Goal: Information Seeking & Learning: Find specific fact

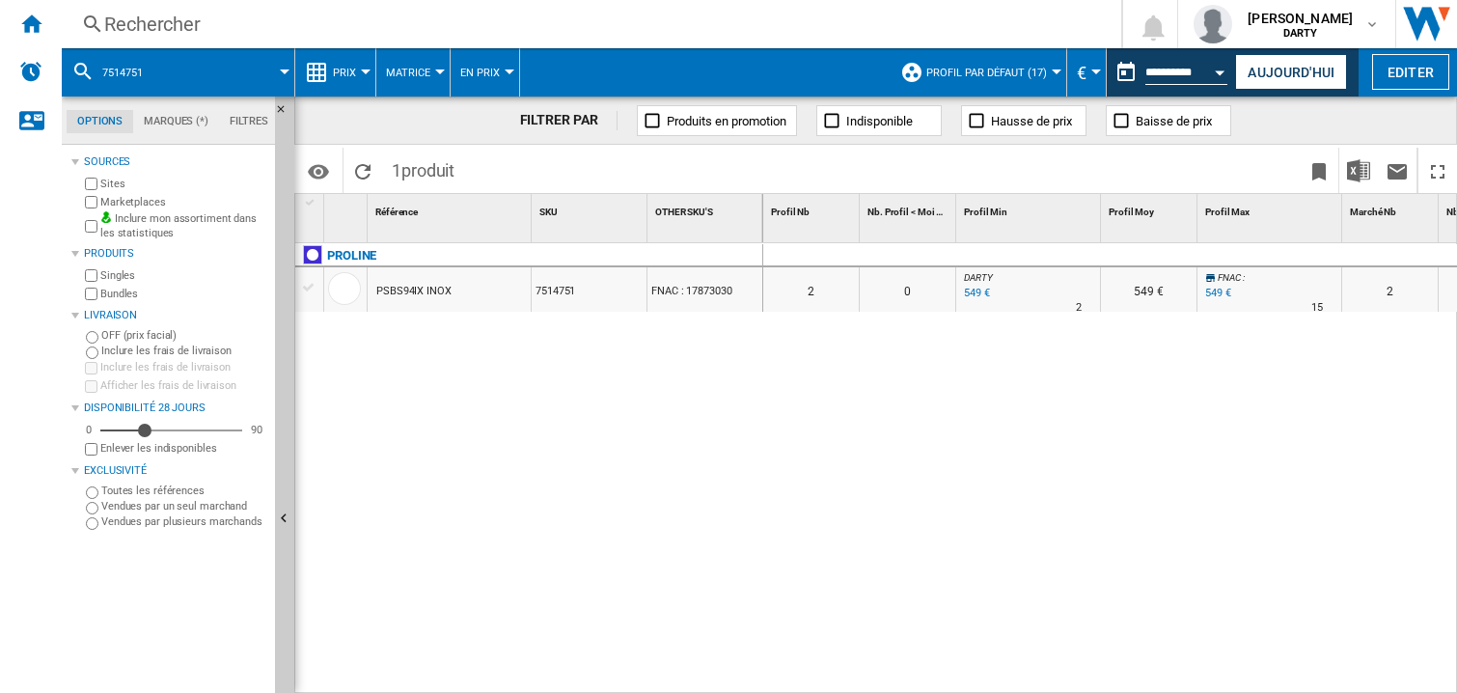
click at [1218, 66] on button "Open calendar" at bounding box center [1220, 69] width 35 height 35
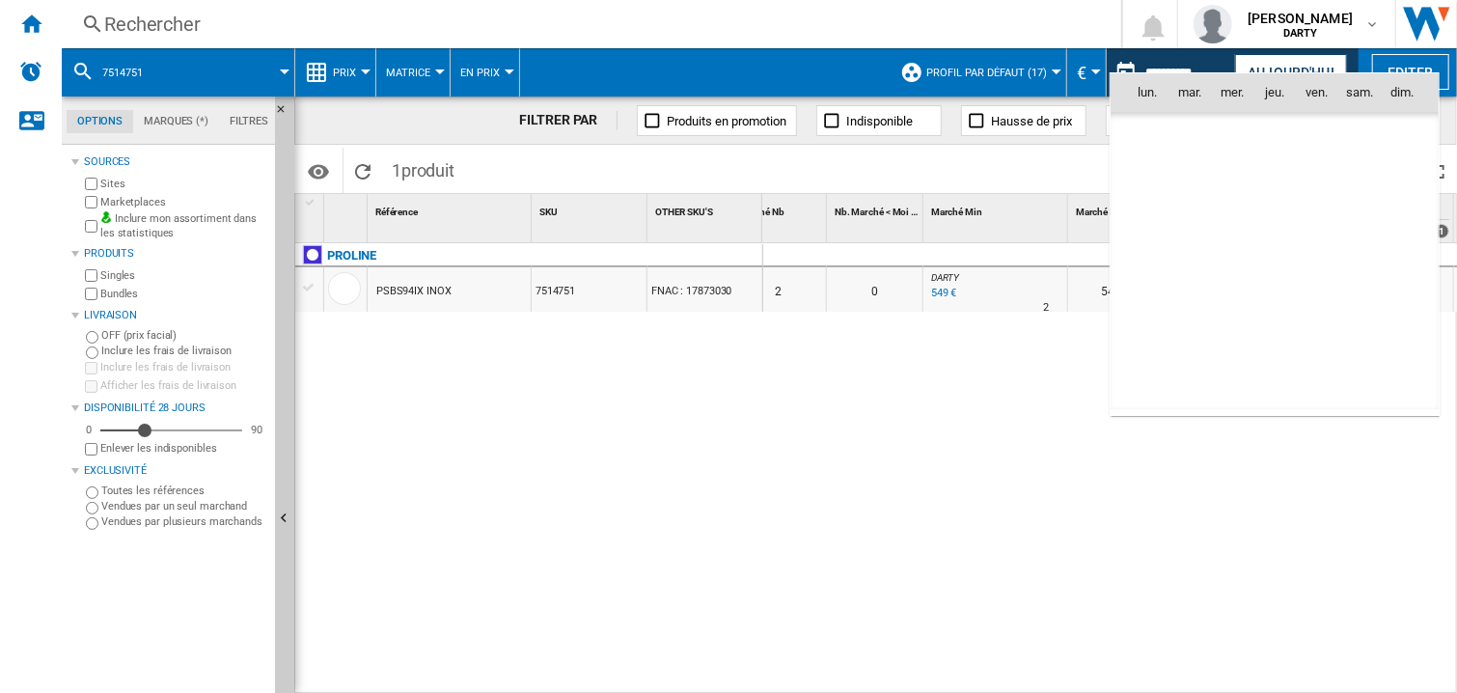
scroll to position [6136, 0]
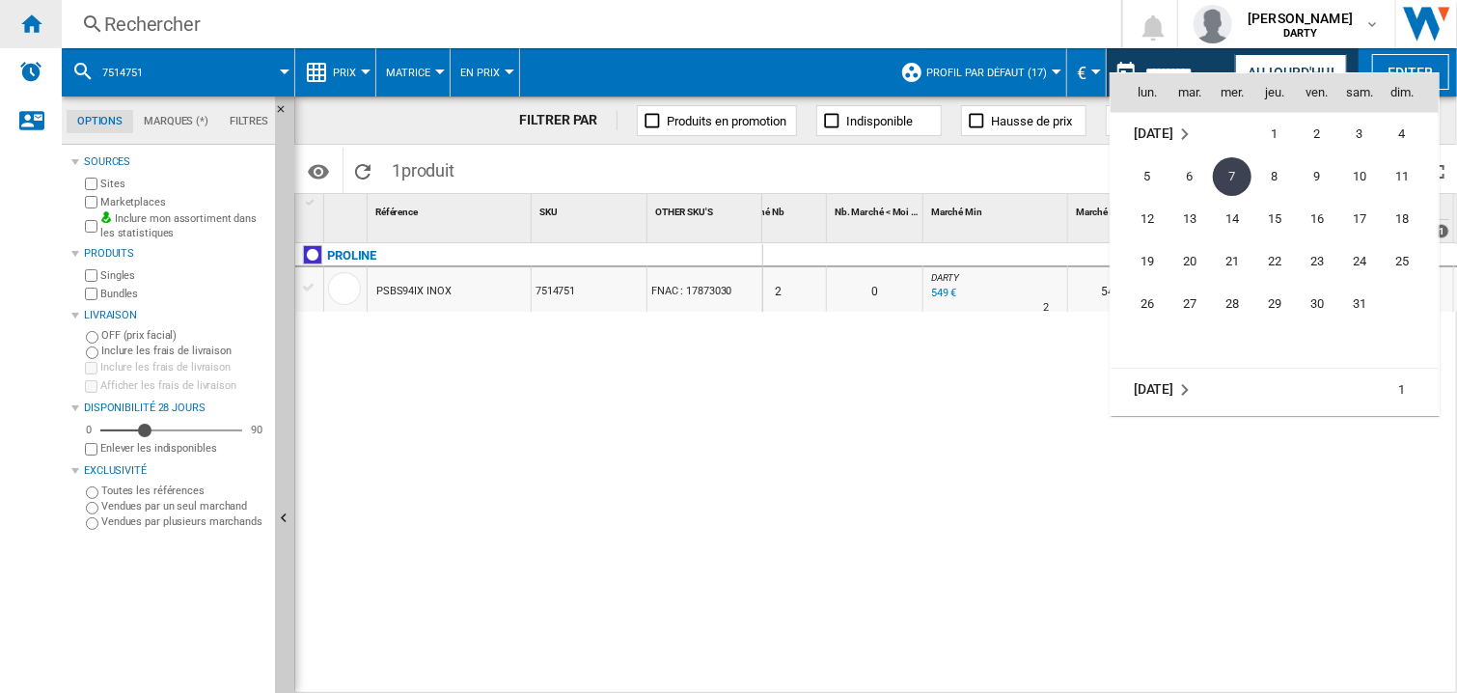
drag, startPoint x: 1273, startPoint y: 179, endPoint x: 0, endPoint y: 33, distance: 1281.0
click at [1271, 180] on span "8" at bounding box center [1274, 176] width 39 height 39
type input "**********"
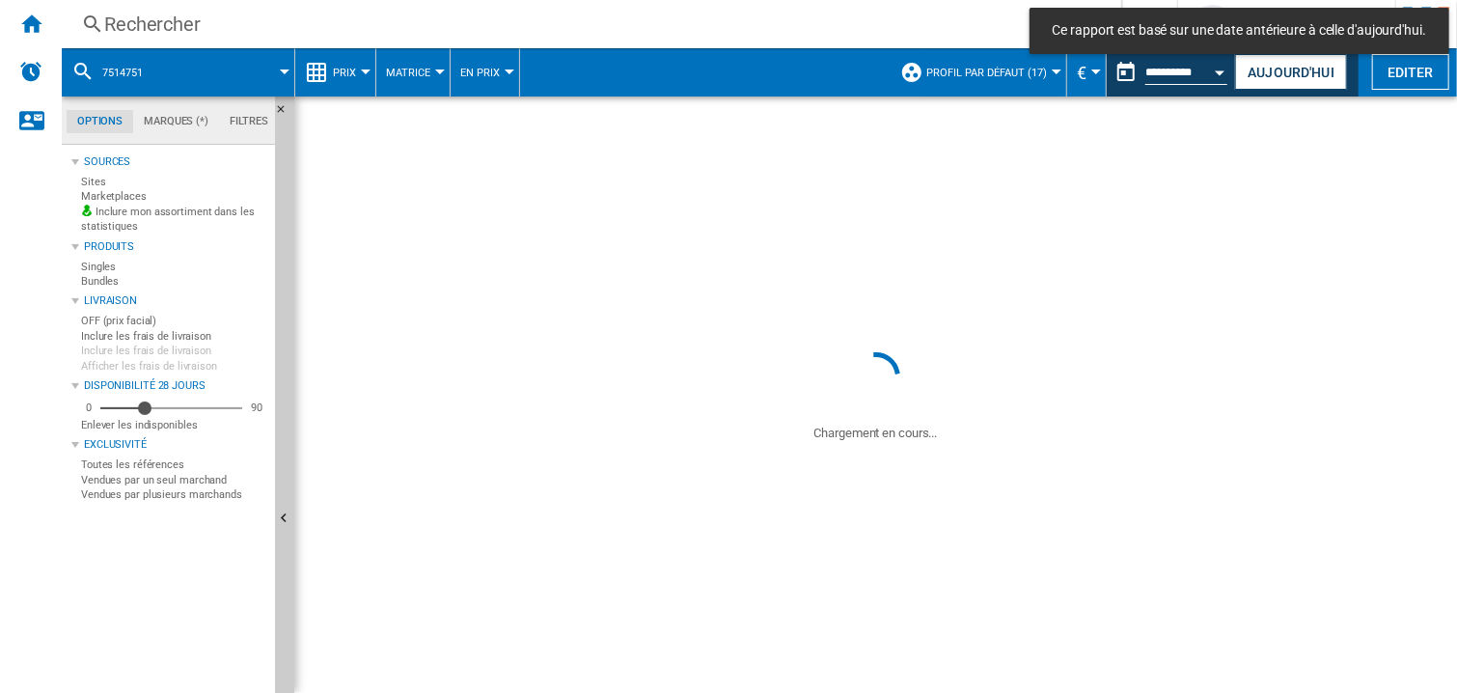
click at [143, 13] on div "Rechercher" at bounding box center [587, 24] width 967 height 27
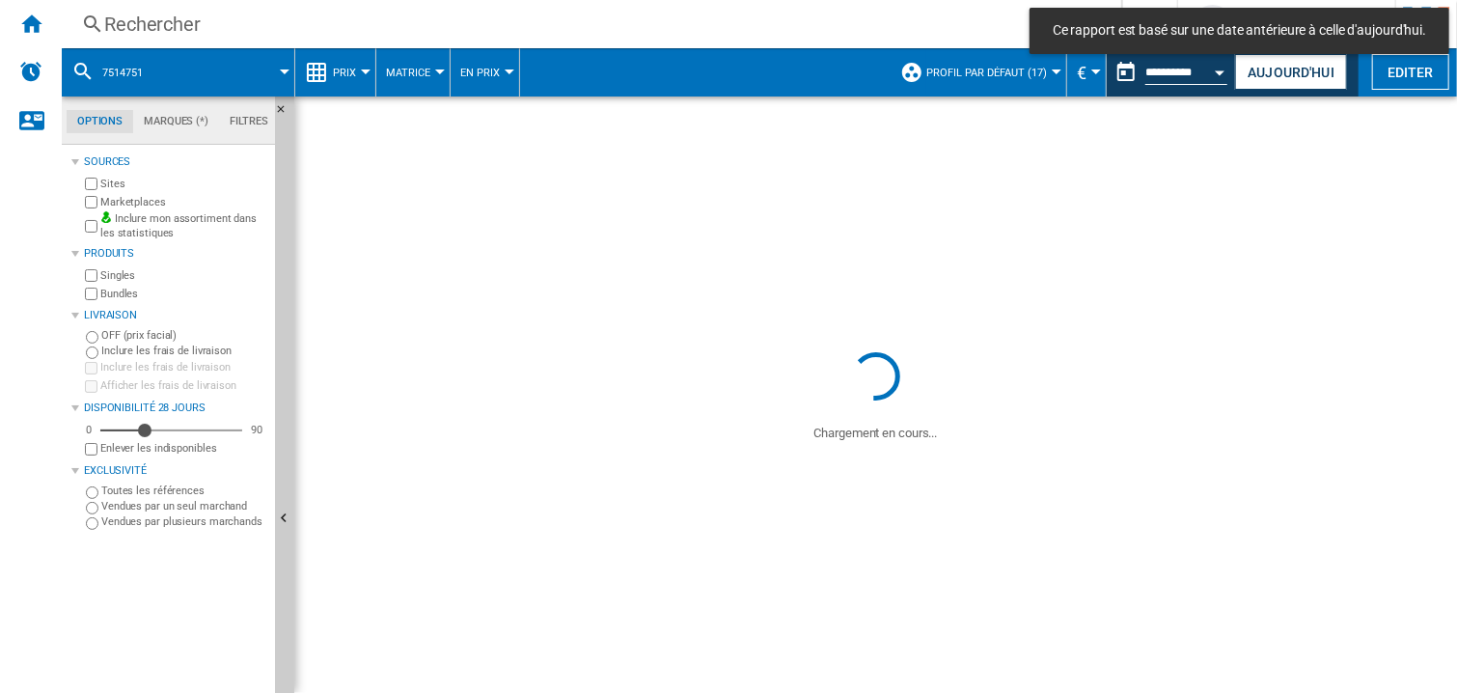
click at [125, 18] on div "Rechercher" at bounding box center [587, 24] width 967 height 27
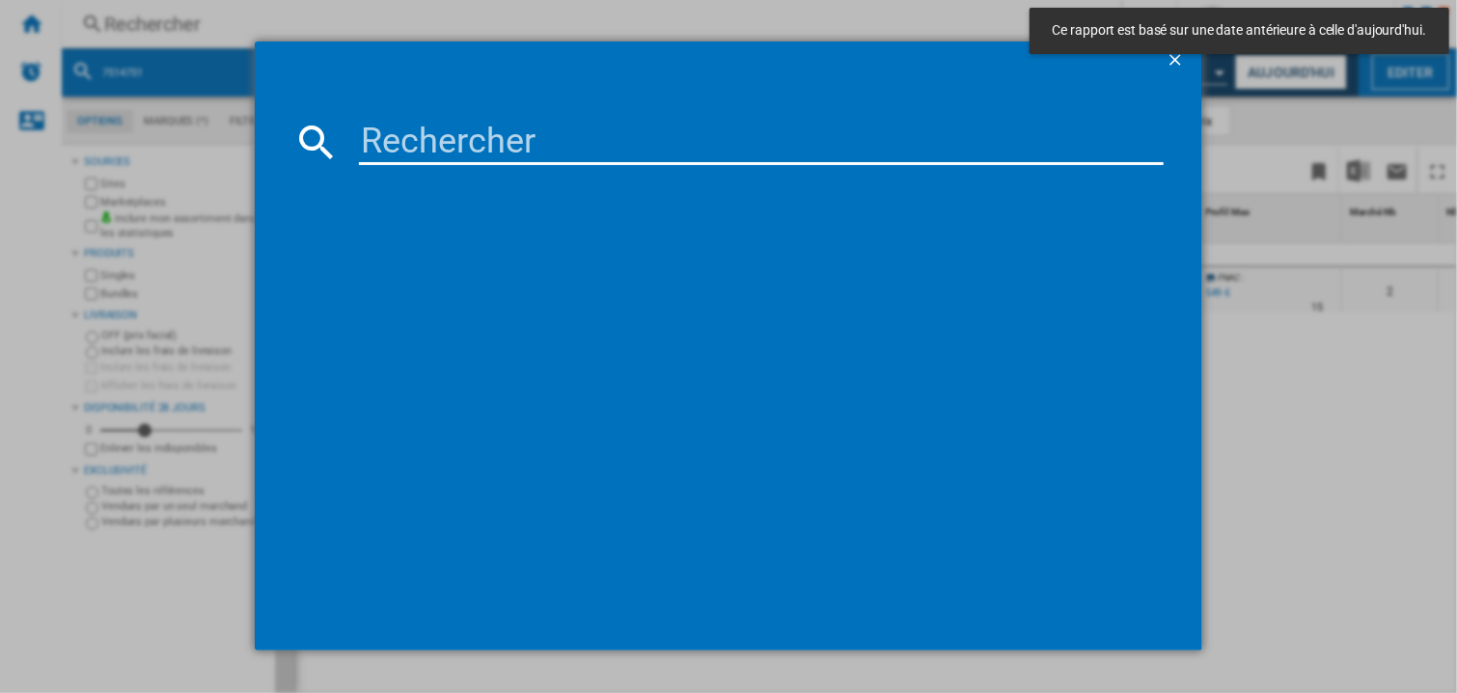
type input "7666012"
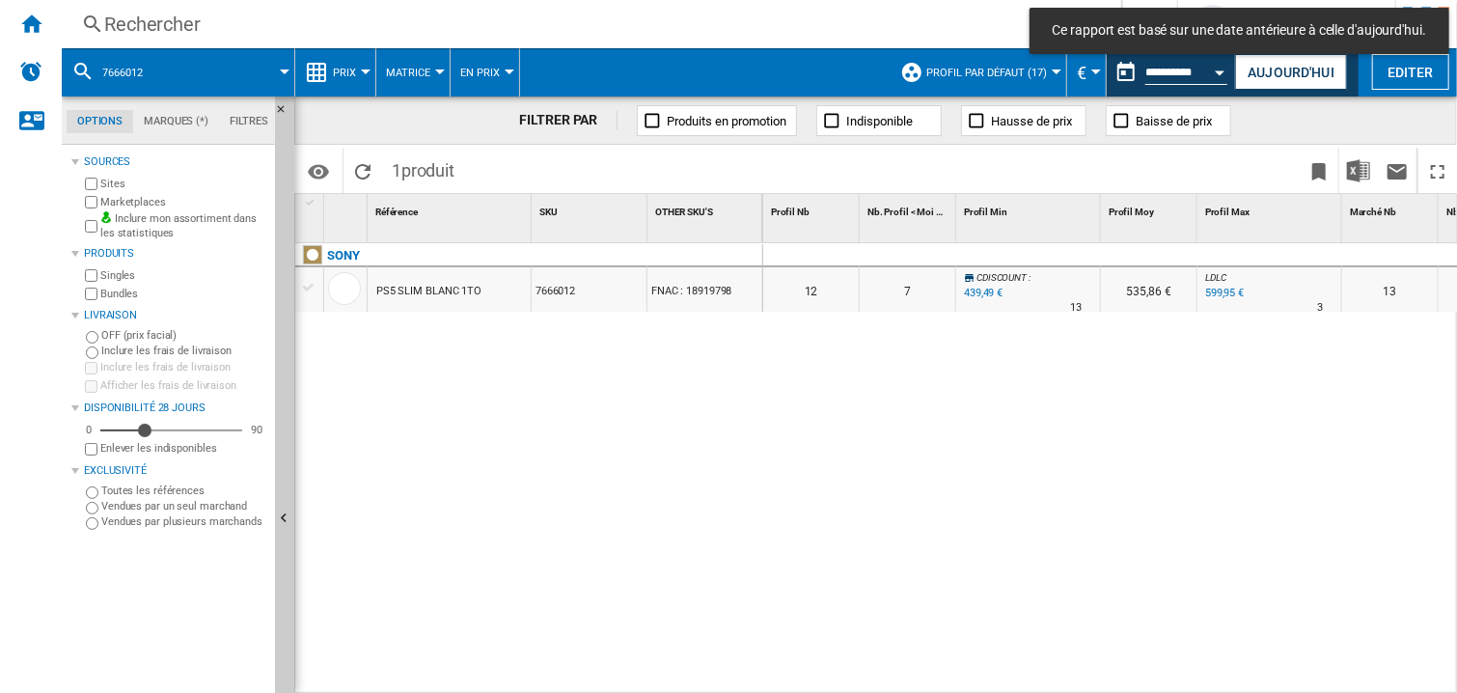
click at [986, 252] on div at bounding box center [1028, 255] width 145 height 23
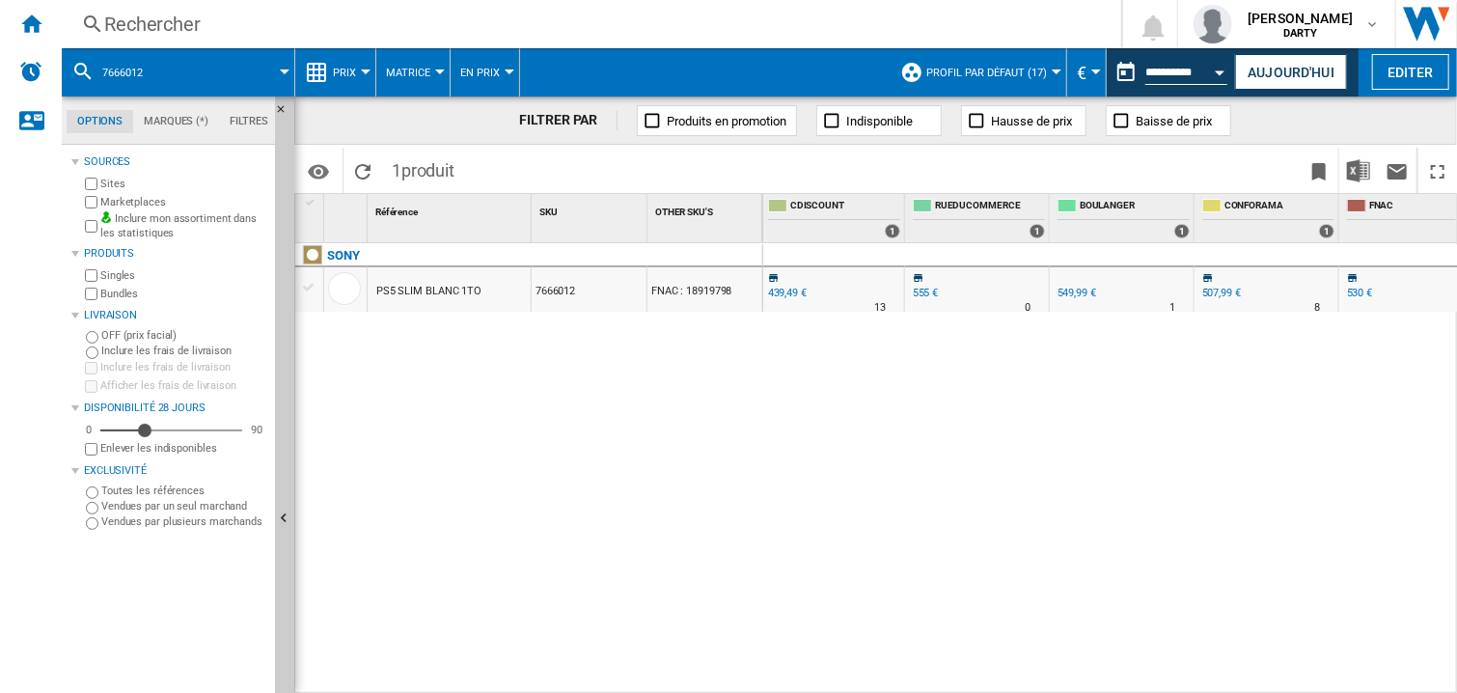
scroll to position [0, 1161]
click at [180, 33] on div "Rechercher" at bounding box center [587, 24] width 967 height 27
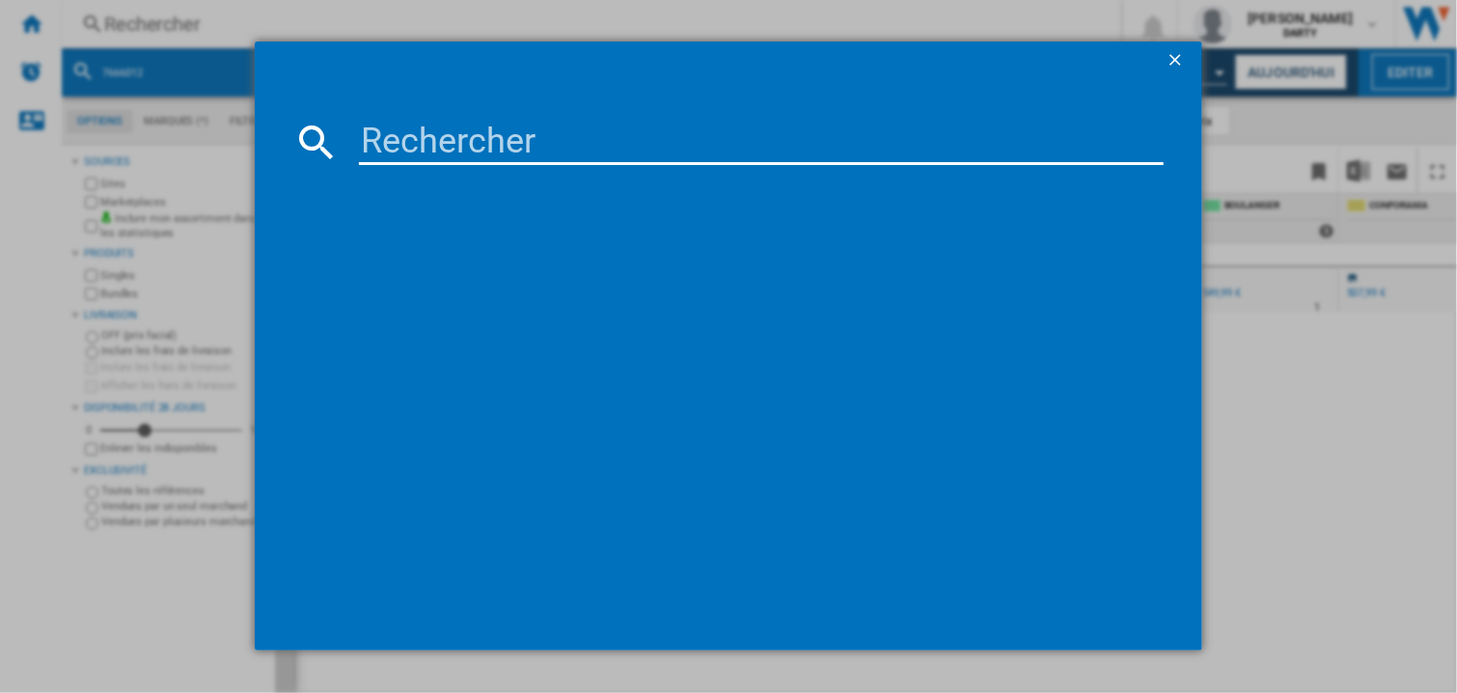
paste input "7097581"
type input "7097581"
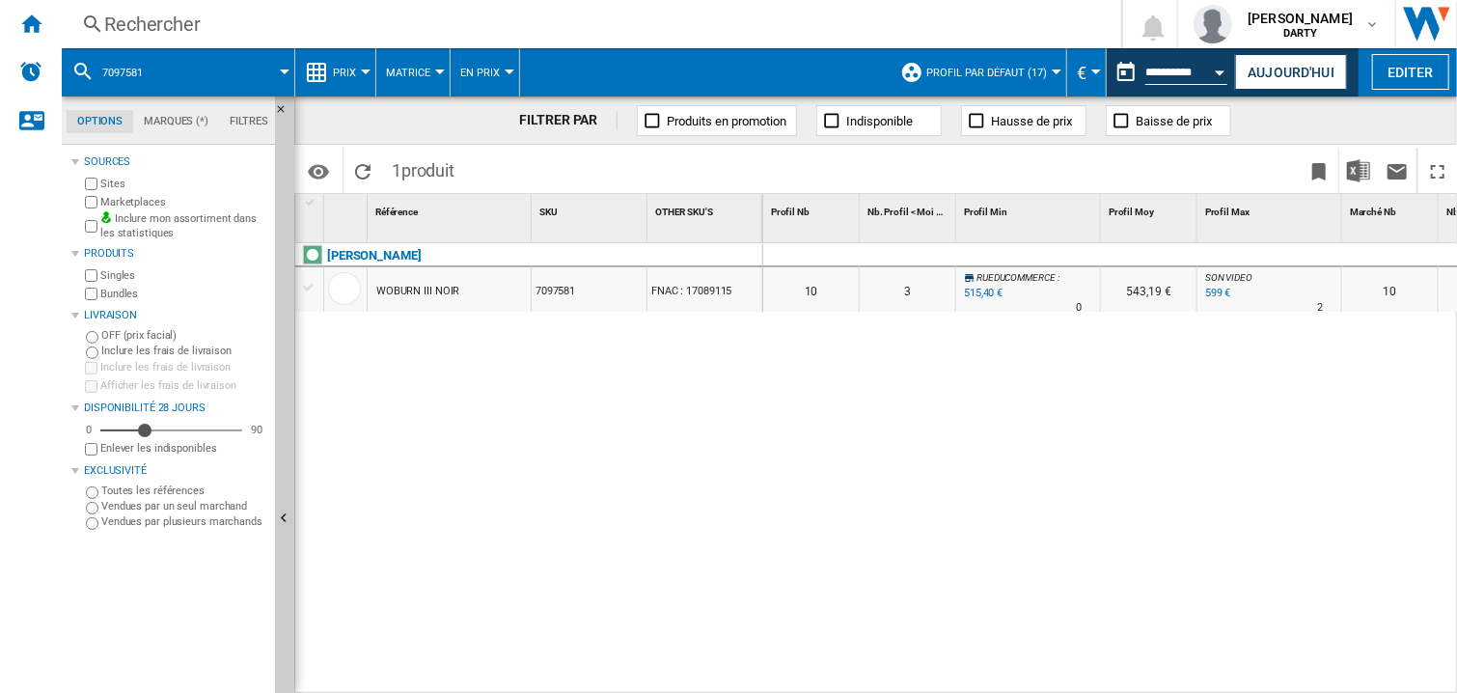
click at [1118, 254] on div at bounding box center [1149, 255] width 96 height 23
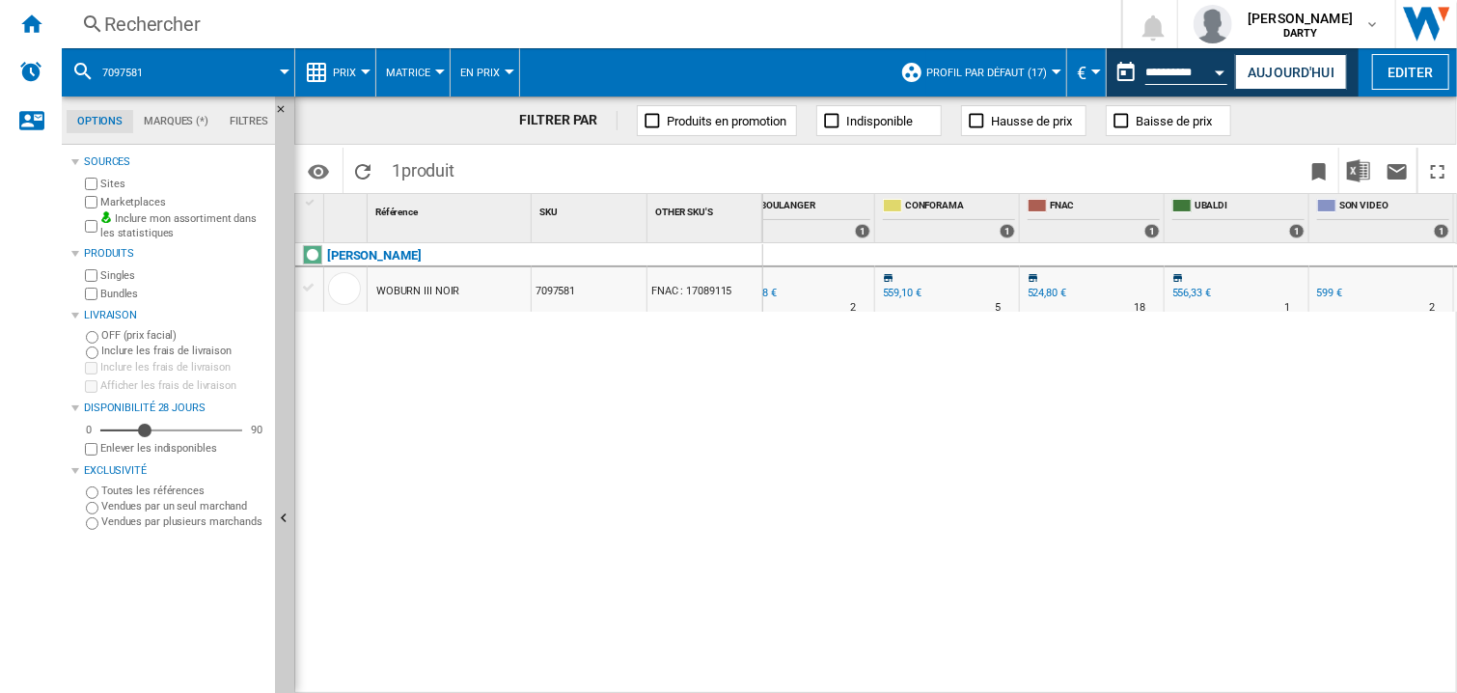
scroll to position [0, 1769]
click at [1165, 419] on div "0 0 0 0 10 3 RUEDUCOMMERCE : -1.8 % 515,40 € % N/A 0 RUEDUCOMMERCE : 543,19 € S…" at bounding box center [1110, 469] width 695 height 452
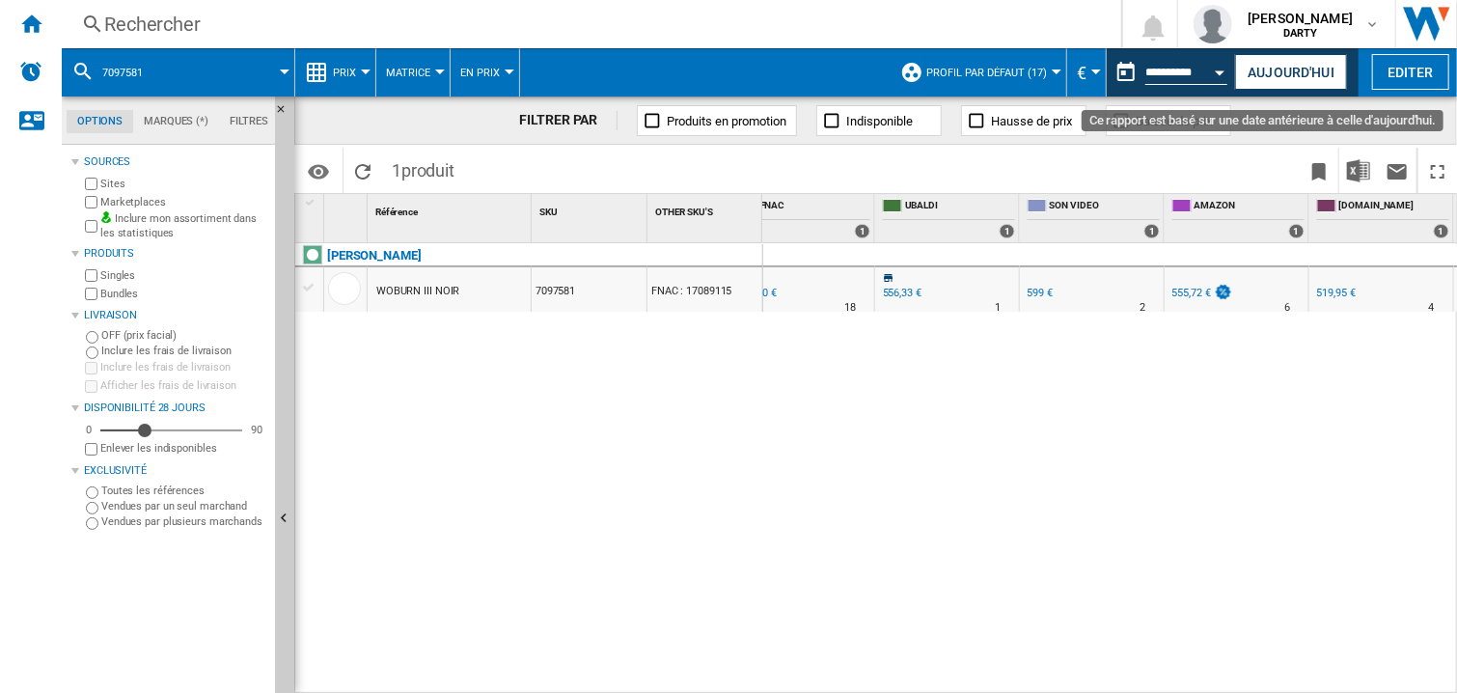
click at [1216, 64] on button "Open calendar" at bounding box center [1220, 69] width 35 height 35
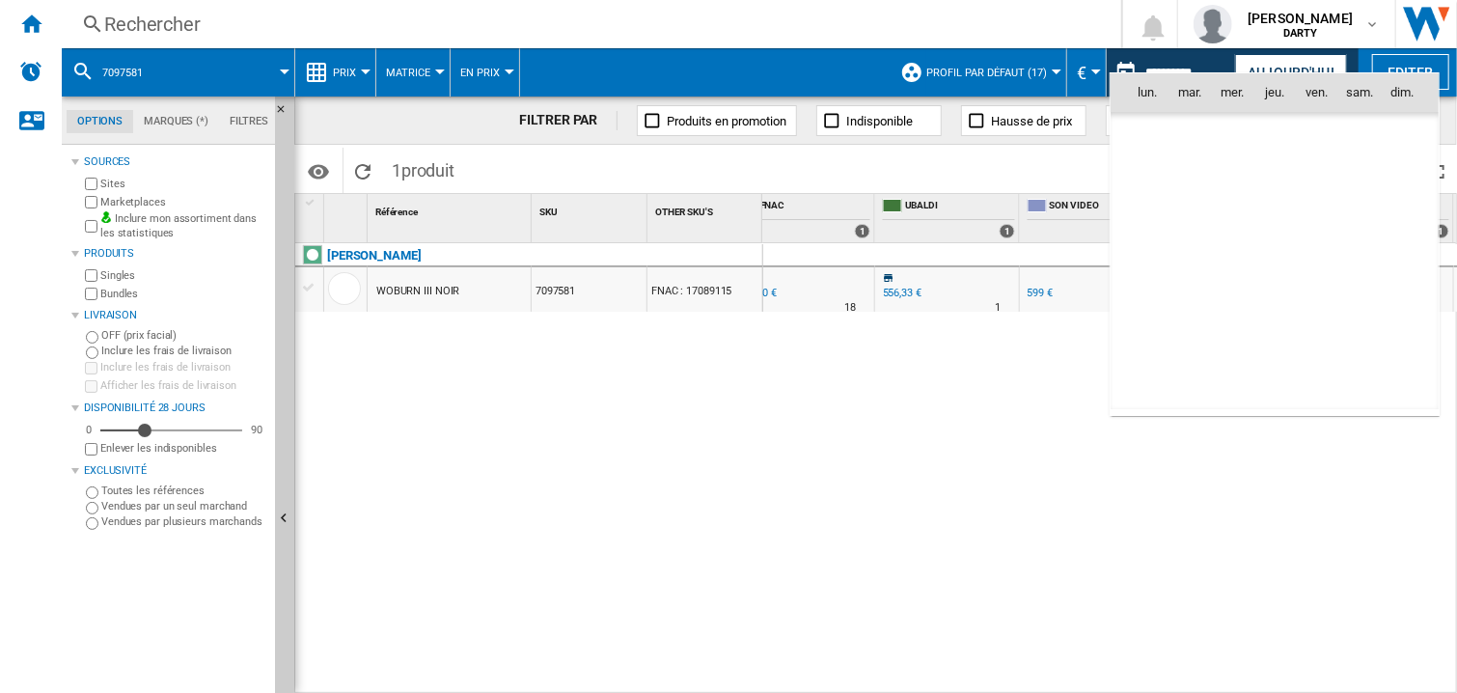
scroll to position [6136, 0]
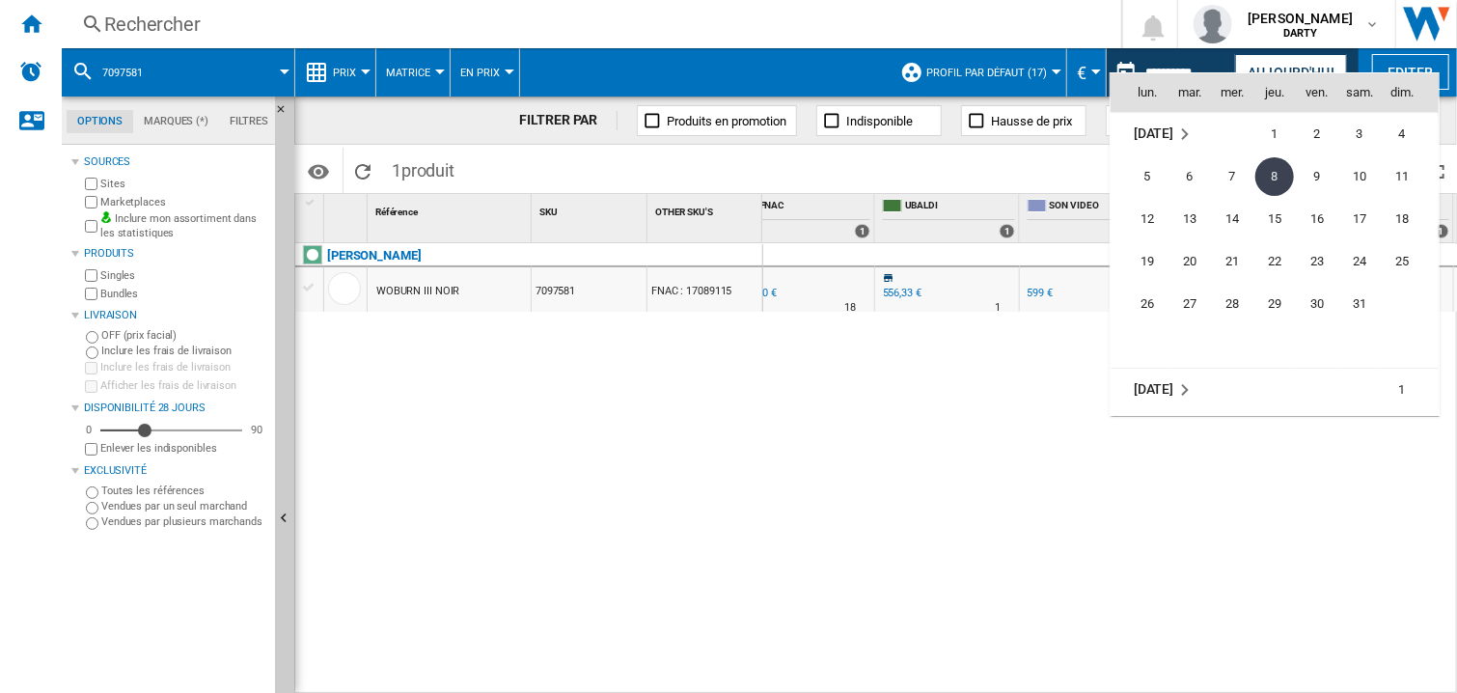
click at [580, 532] on div at bounding box center [728, 346] width 1457 height 693
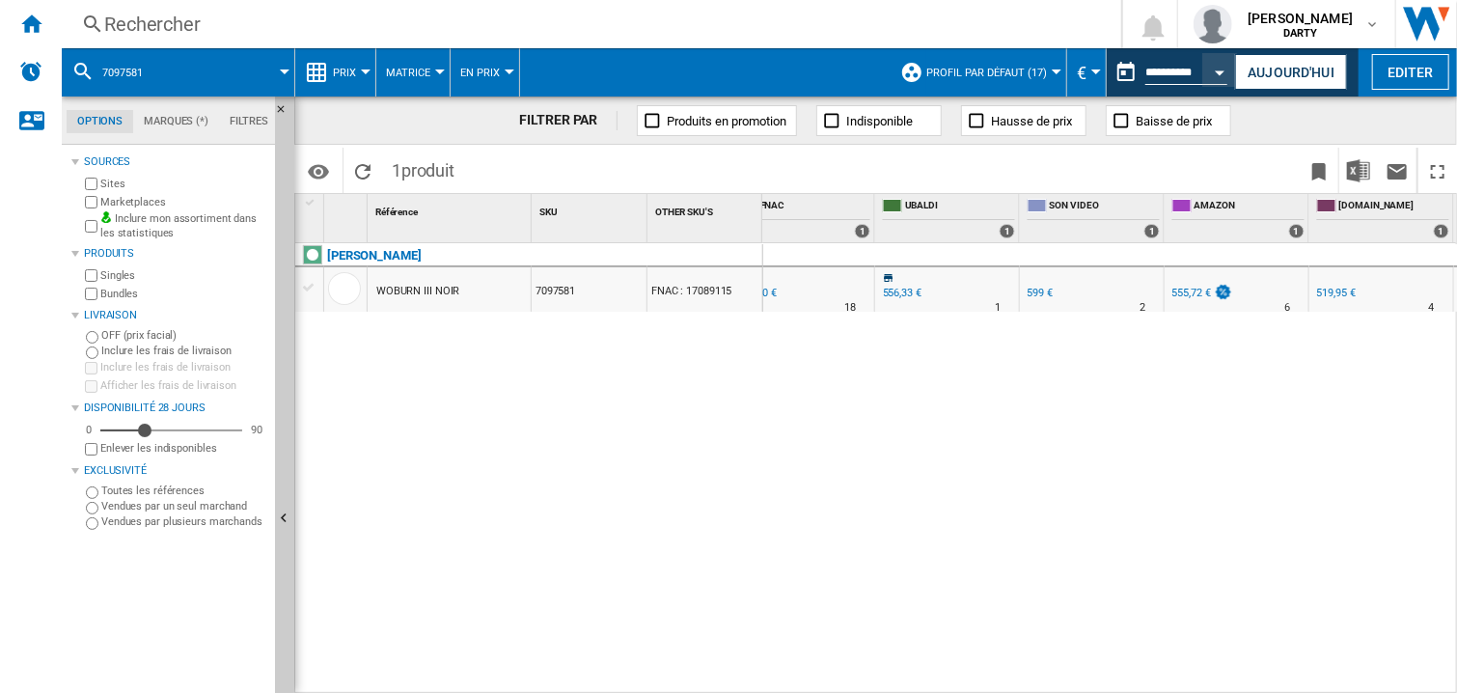
click at [172, 44] on div "Rechercher Rechercher 0 [PERSON_NAME] [GEOGRAPHIC_DATA] FNAC [GEOGRAPHIC_DATA]" at bounding box center [759, 24] width 1395 height 48
click at [158, 29] on div "Rechercher" at bounding box center [587, 24] width 967 height 27
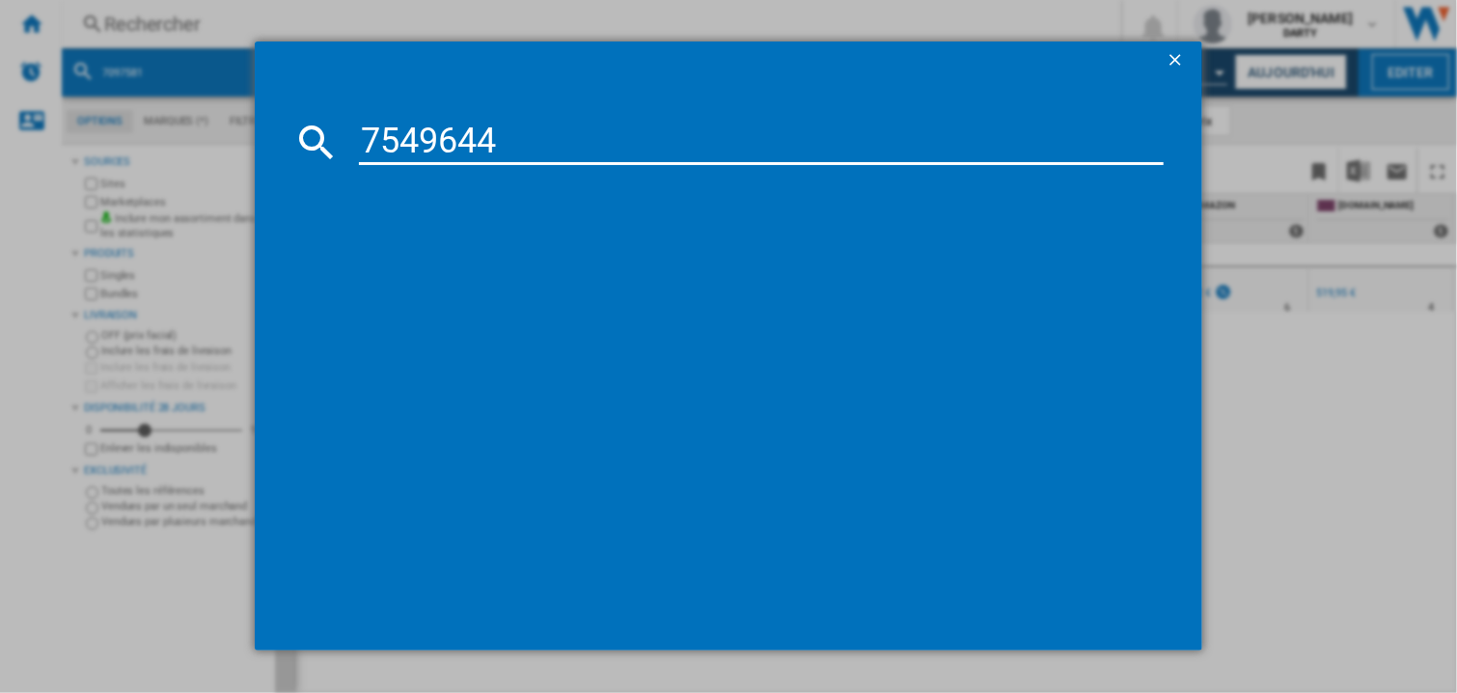
type input "7549644"
click at [720, 287] on div "Aucun résultat" at bounding box center [738, 273] width 851 height 54
click at [1169, 57] on ng-md-icon "getI18NText('BUTTONS.CLOSE_DIALOG')" at bounding box center [1176, 61] width 23 height 23
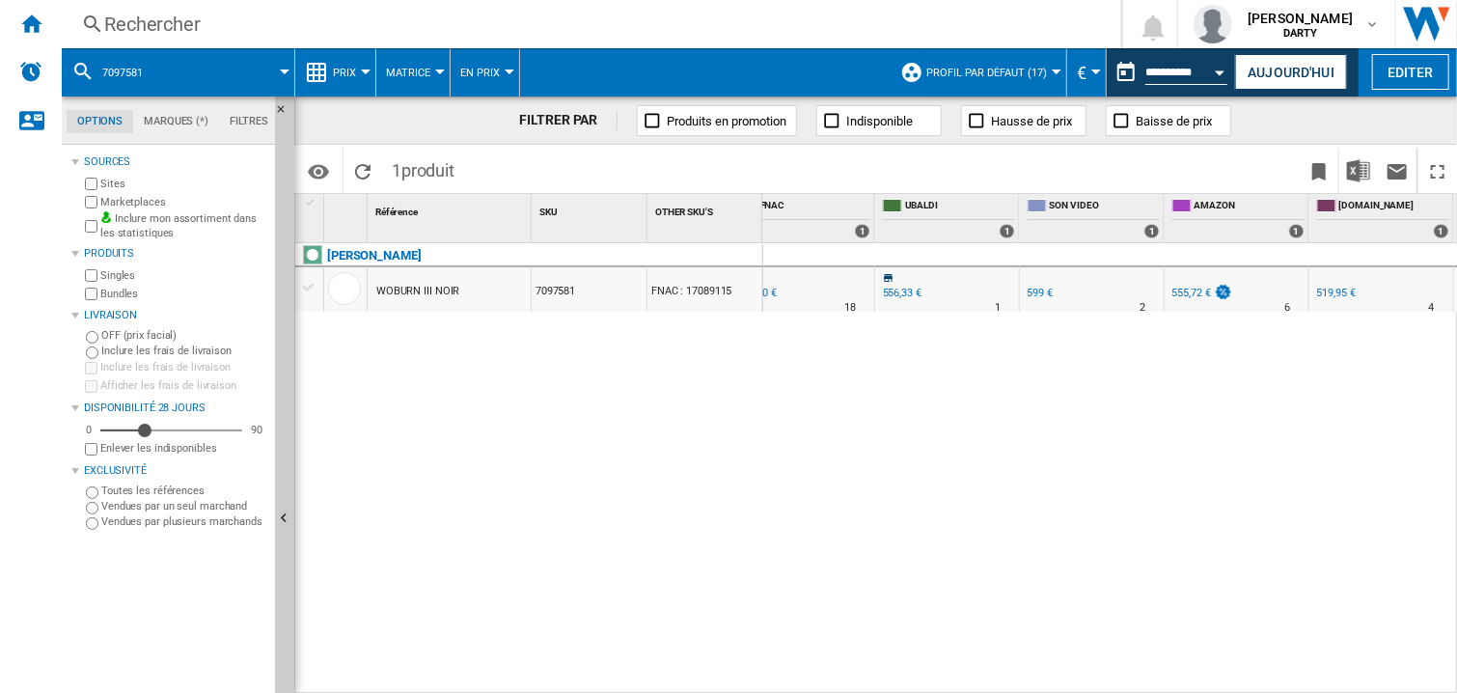
click at [196, 23] on div "Rechercher" at bounding box center [587, 24] width 967 height 27
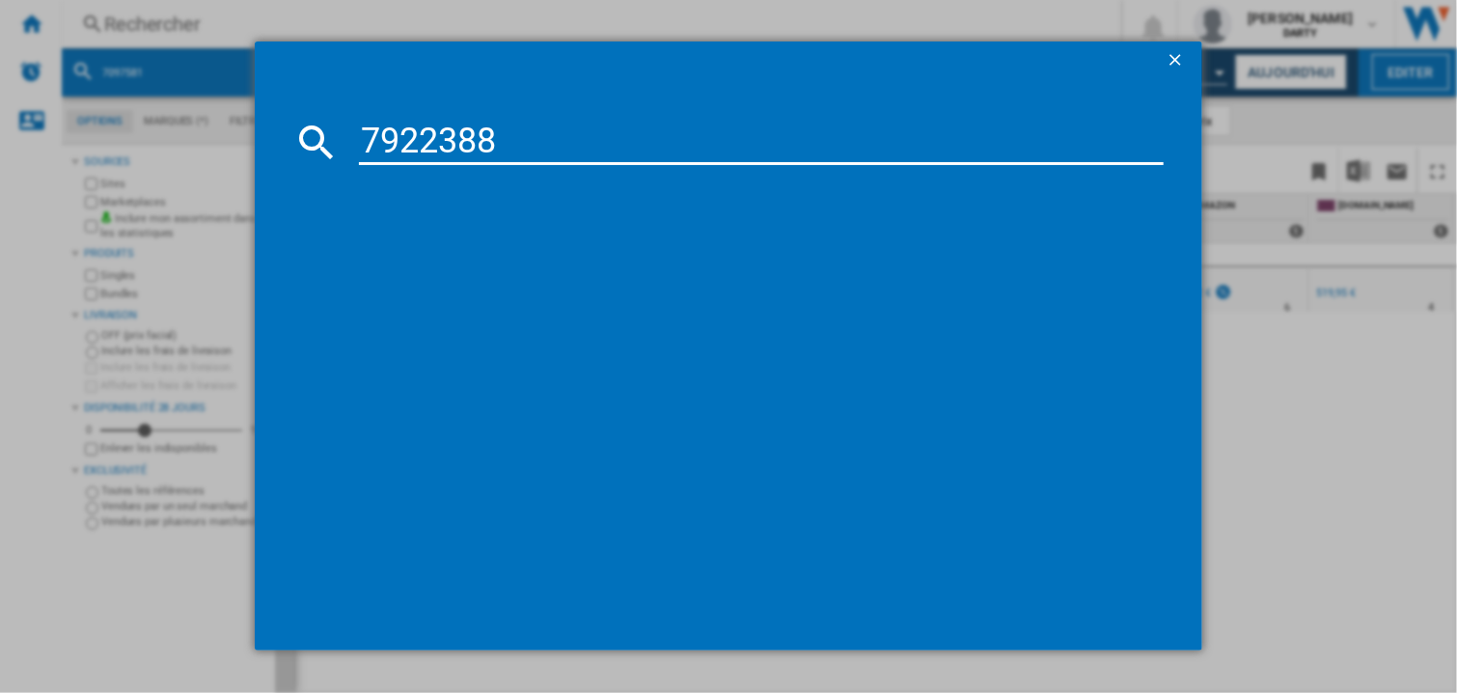
type input "7922388"
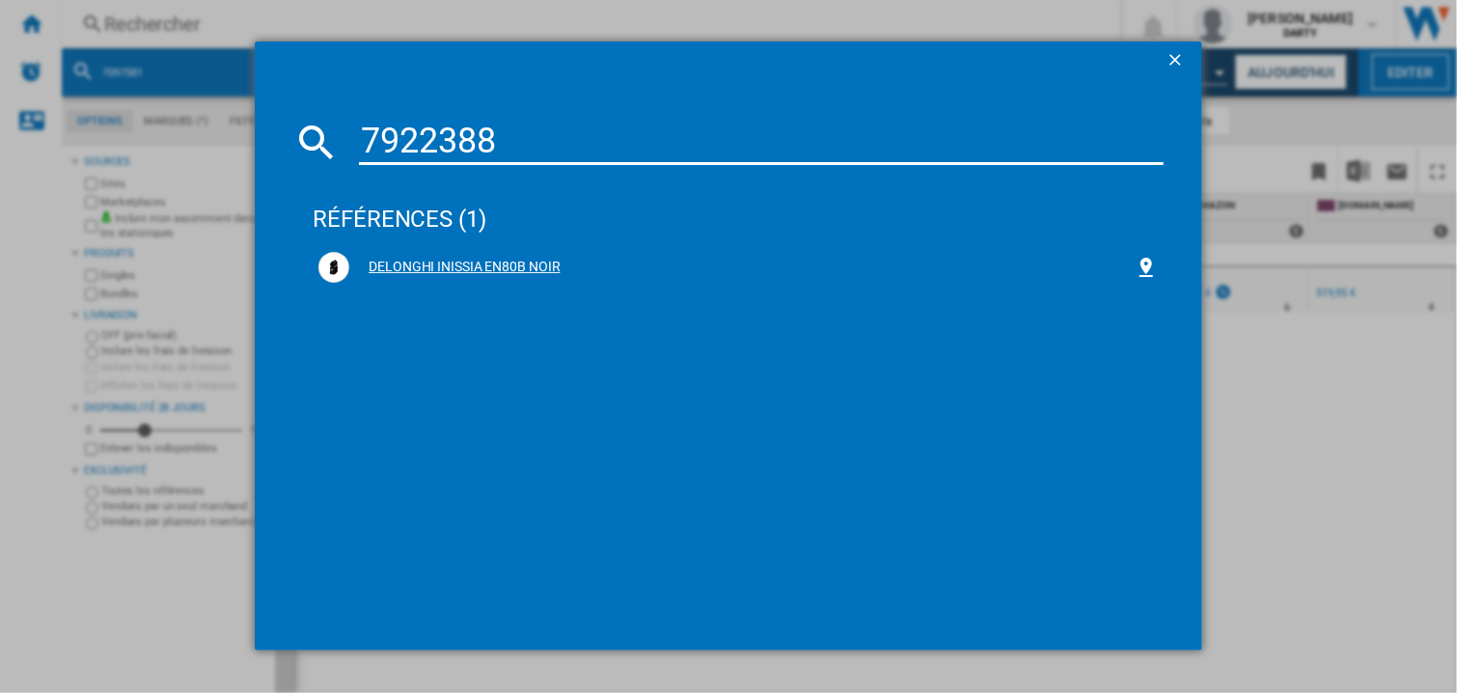
click at [545, 269] on div "DELONGHI INISSIA EN80B NOIR" at bounding box center [741, 267] width 785 height 19
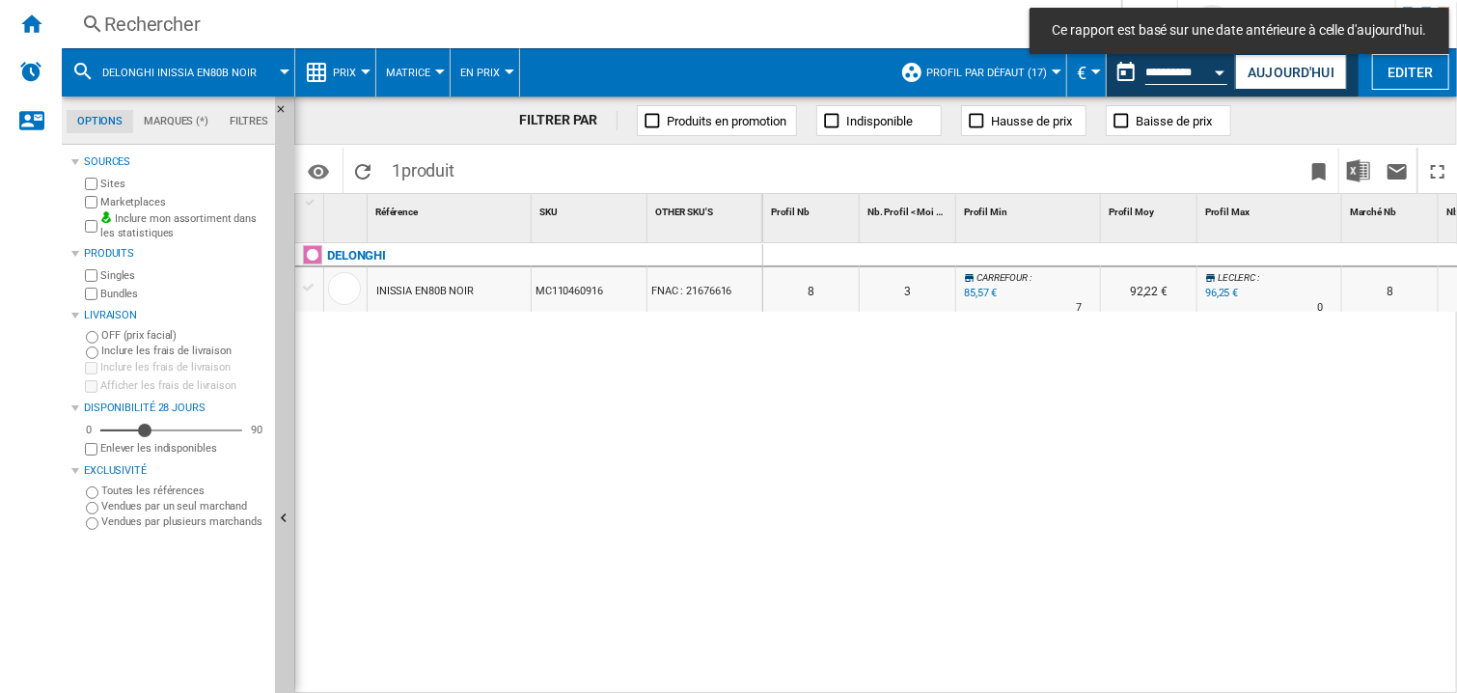
click at [964, 254] on div at bounding box center [1028, 255] width 145 height 23
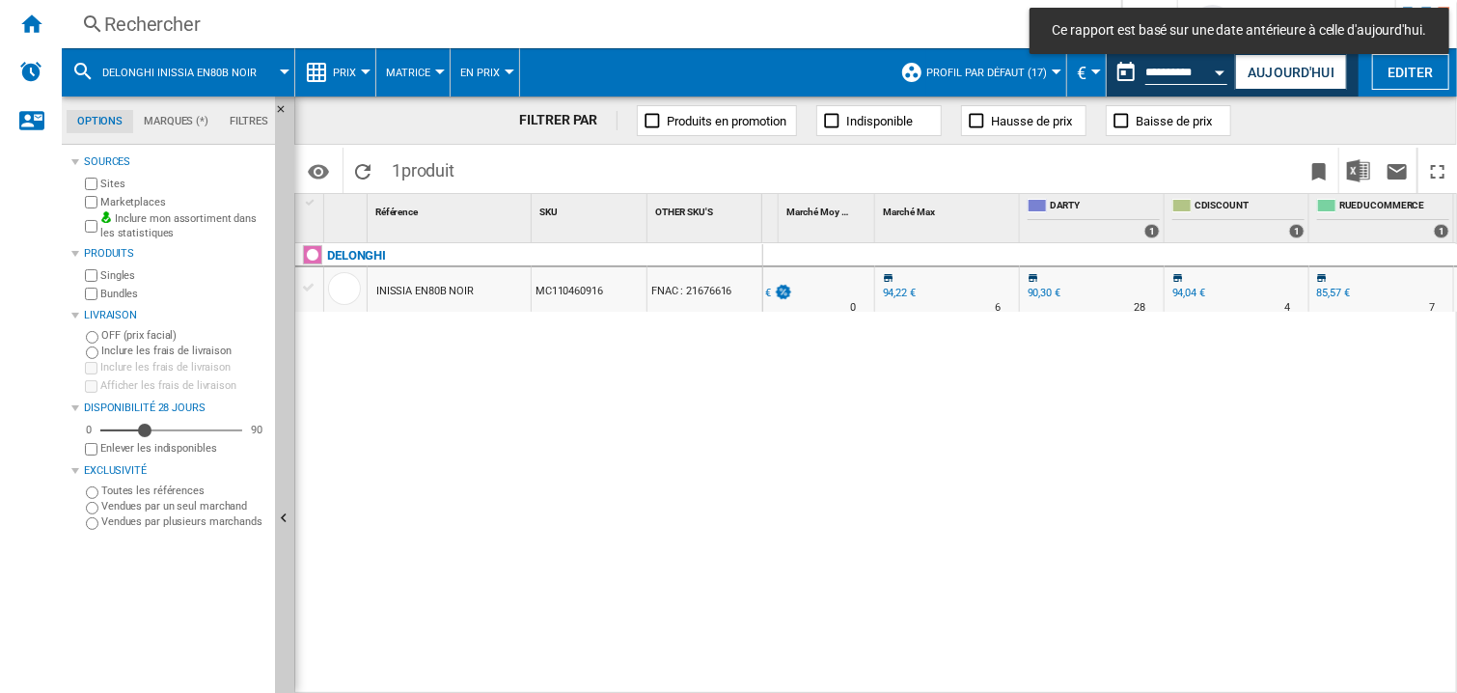
scroll to position [0, 1480]
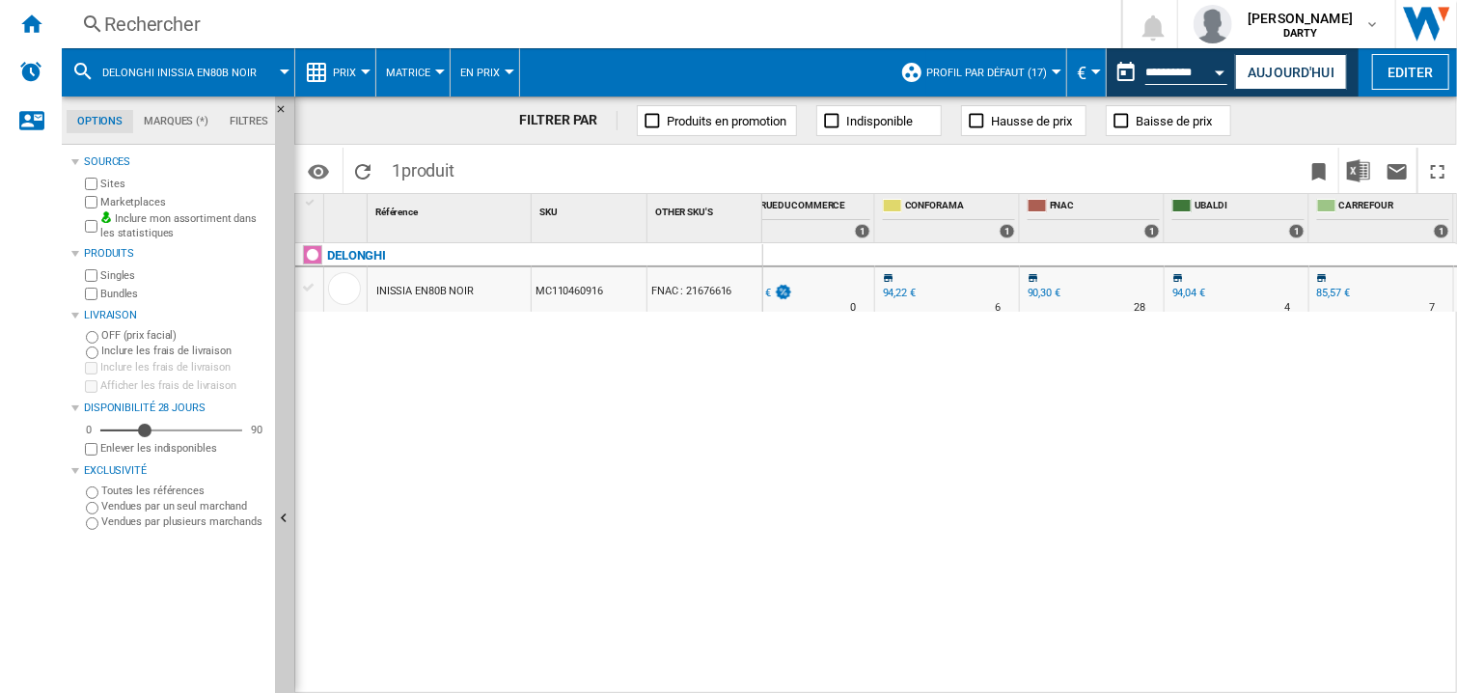
click at [227, 29] on div "Rechercher" at bounding box center [587, 24] width 967 height 27
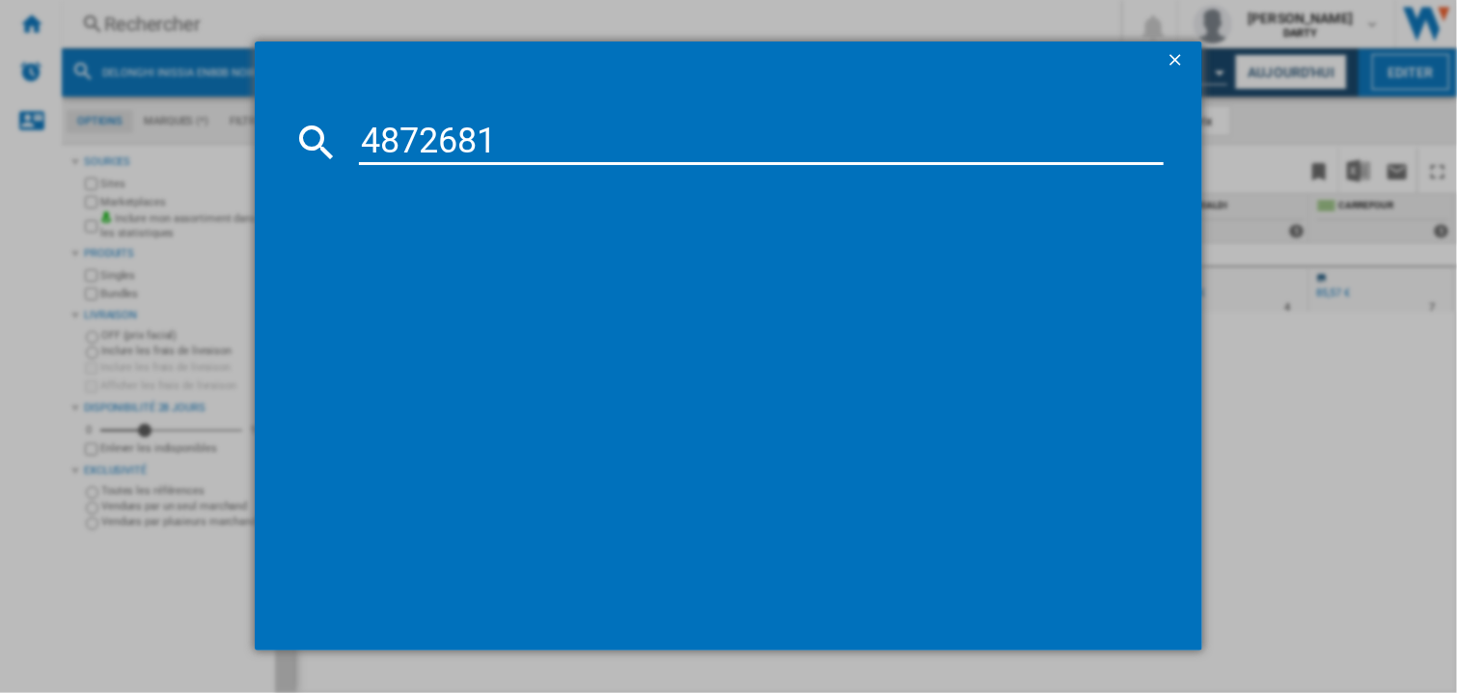
type input "4872681"
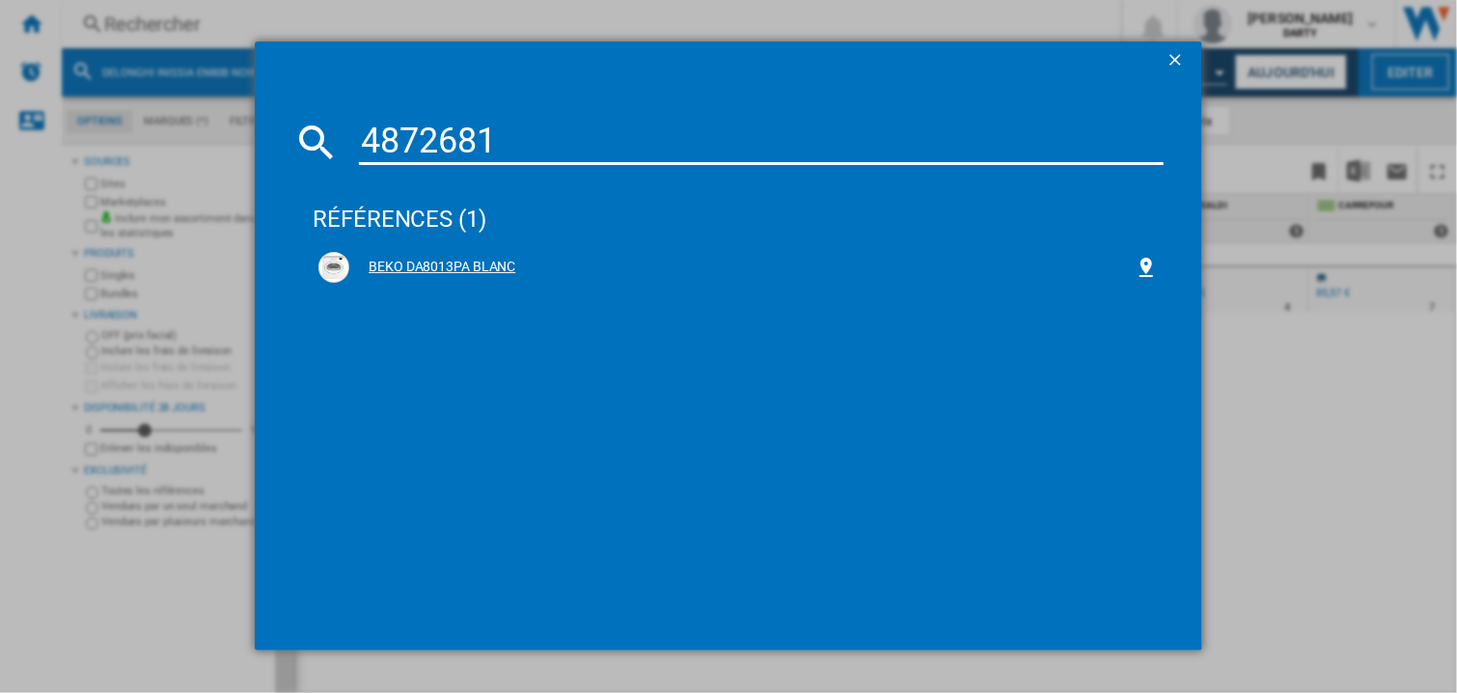
click at [408, 252] on div "BEKO DA8013PA BLANC" at bounding box center [737, 267] width 839 height 31
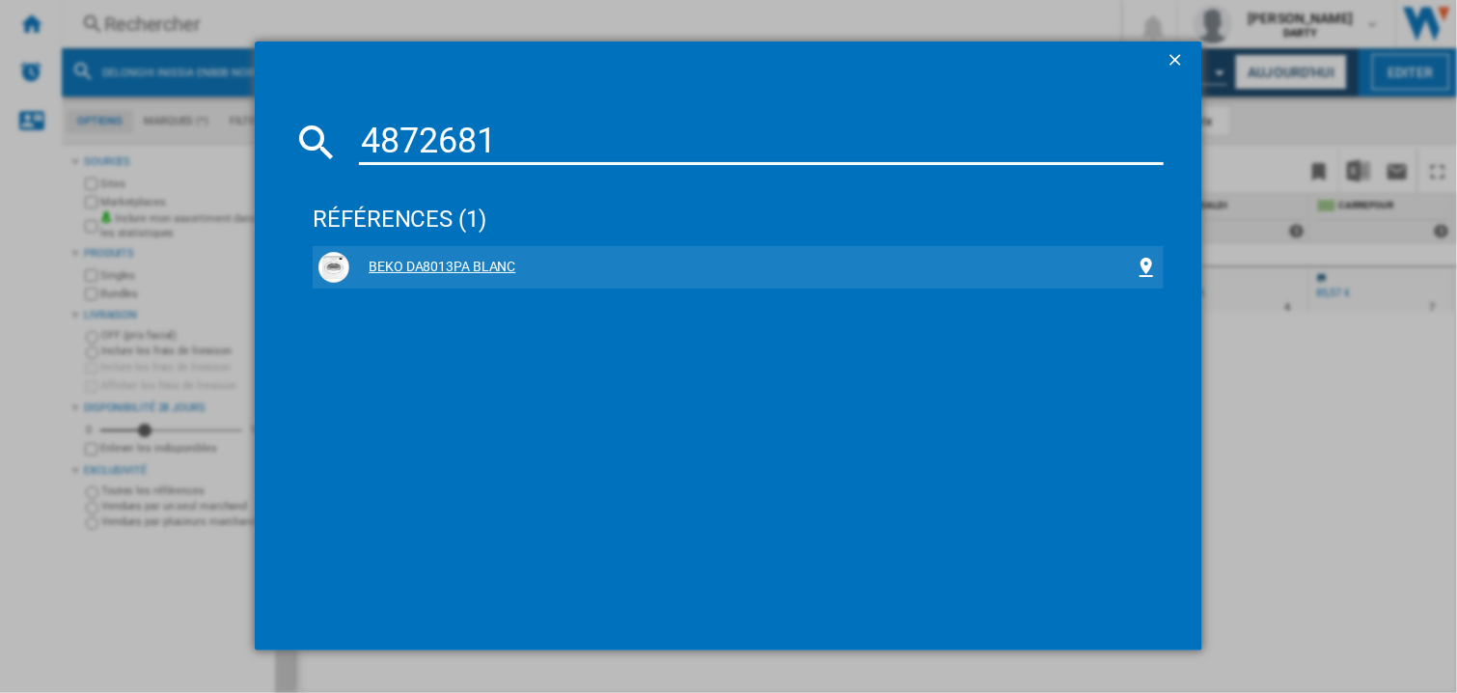
click at [494, 262] on div "BEKO DA8013PA BLANC" at bounding box center [741, 267] width 785 height 19
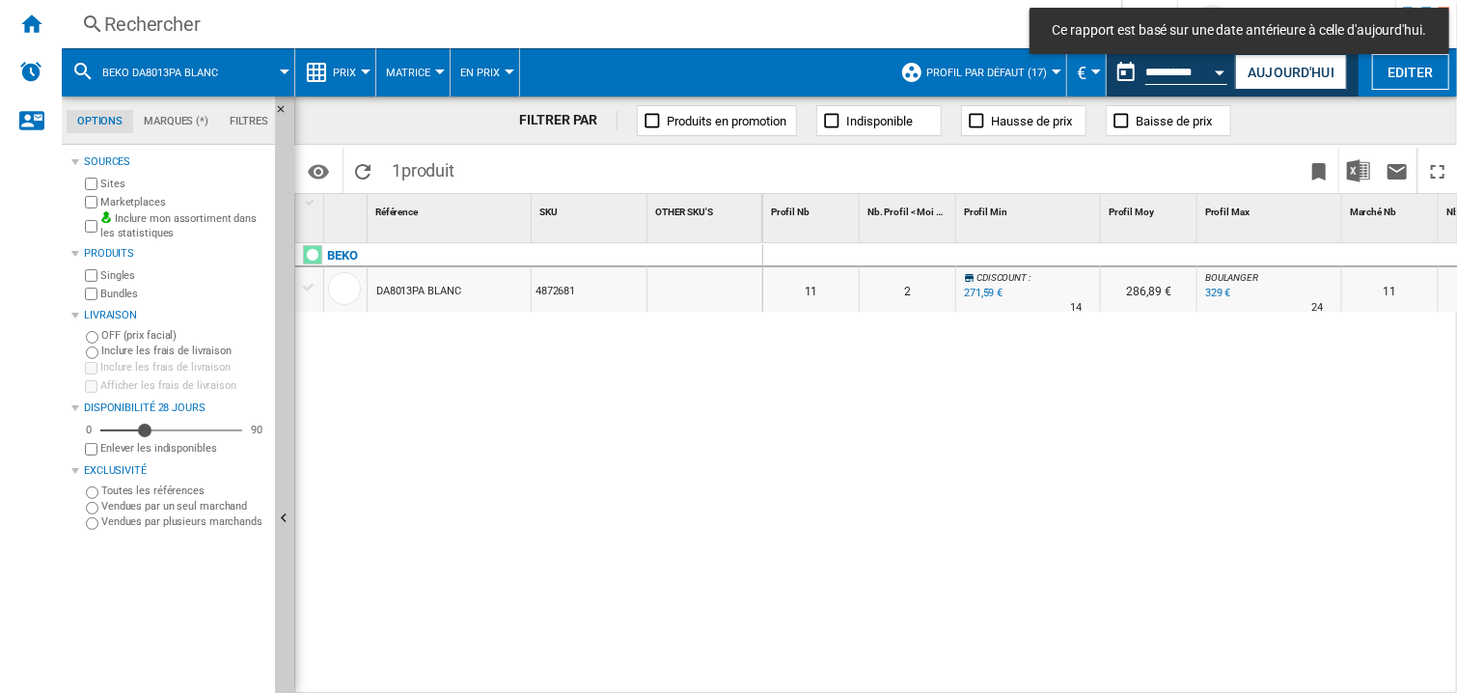
click at [1045, 254] on div at bounding box center [1028, 255] width 145 height 23
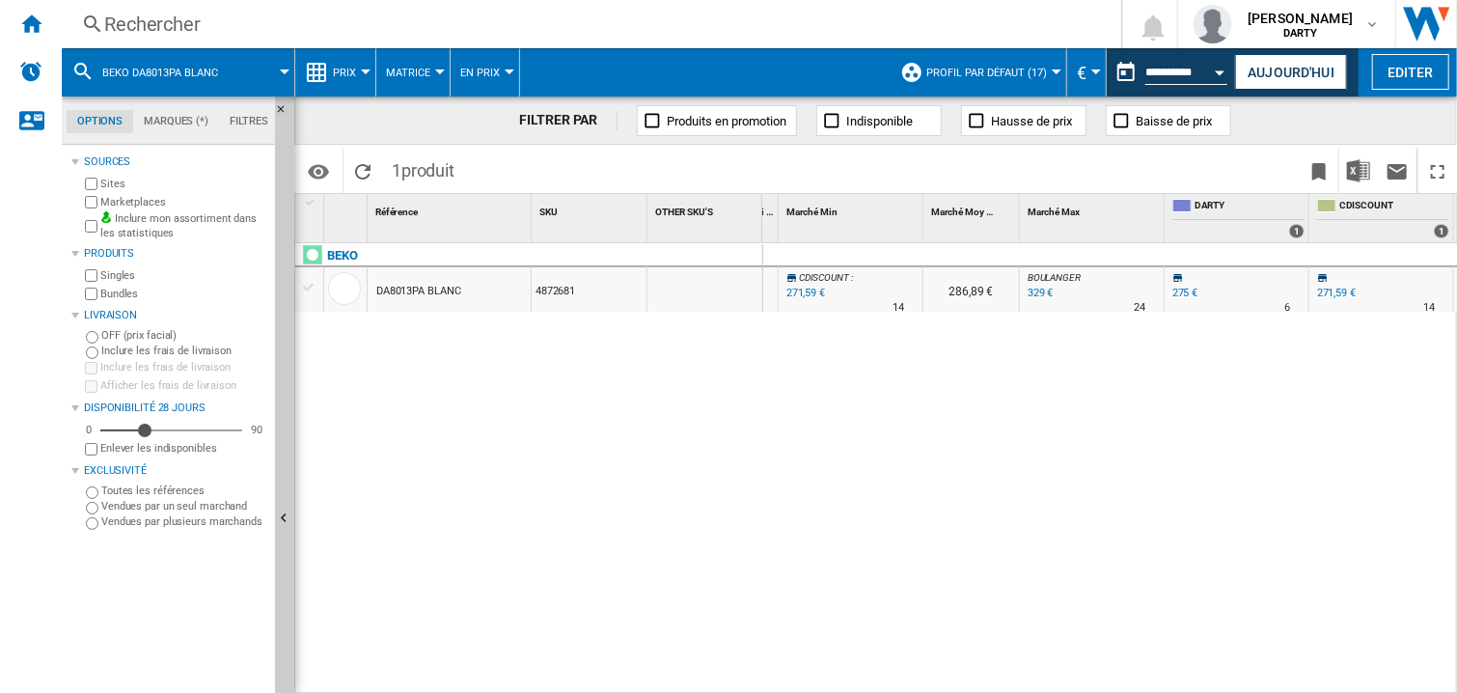
click at [1070, 389] on div "0 0 0 0 11 2 CDISCOUNT : -1.2 % 271,59 € % N/A 14 CDISCOUNT : 286,89 € BOULANGE…" at bounding box center [1110, 469] width 695 height 452
